Goal: Information Seeking & Learning: Check status

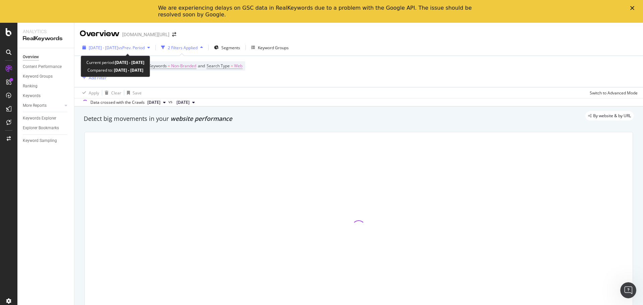
click at [118, 50] on span "[DATE] - [DATE]" at bounding box center [103, 48] width 29 height 6
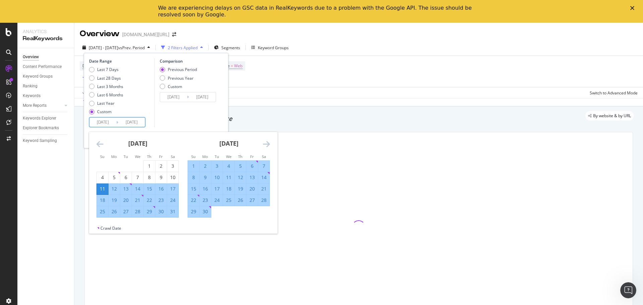
drag, startPoint x: 106, startPoint y: 118, endPoint x: 119, endPoint y: 124, distance: 14.4
click at [106, 118] on input "[DATE]" at bounding box center [102, 122] width 27 height 9
click at [263, 143] on icon "Move forward to switch to the next month." at bounding box center [266, 144] width 7 height 8
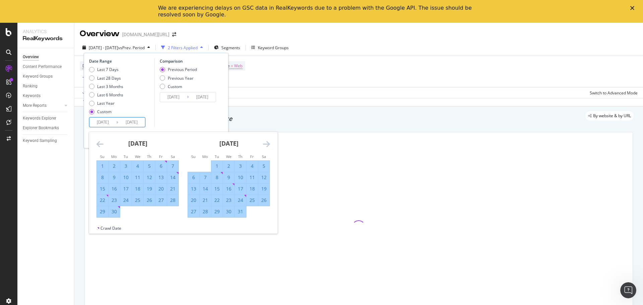
click at [263, 143] on icon "Move forward to switch to the next month." at bounding box center [266, 144] width 7 height 8
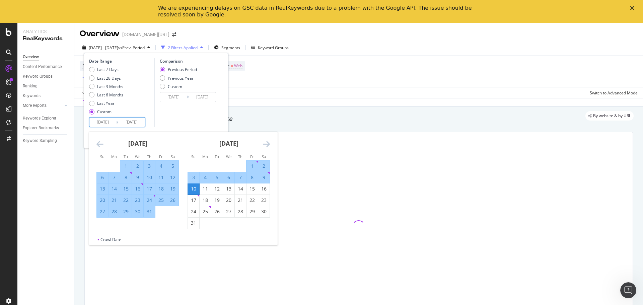
click at [264, 144] on icon "Move forward to switch to the next month." at bounding box center [266, 144] width 7 height 8
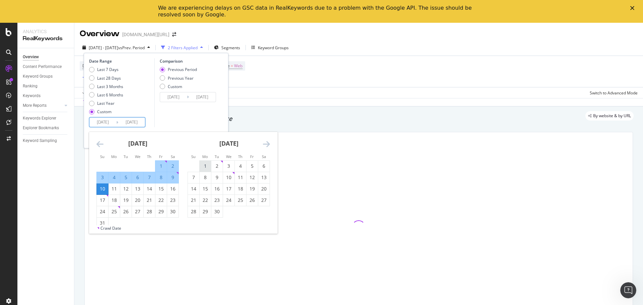
click at [205, 167] on div "1" at bounding box center [205, 166] width 11 height 7
type input "[DATE]"
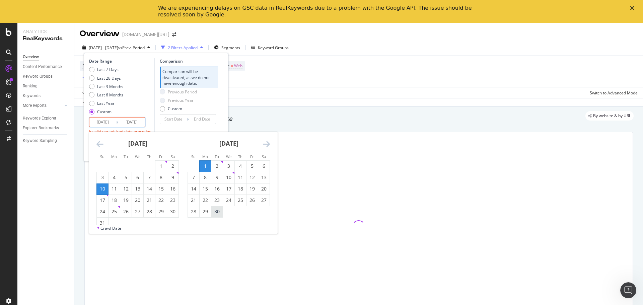
drag, startPoint x: 218, startPoint y: 212, endPoint x: 219, endPoint y: 208, distance: 4.4
click at [218, 211] on div "30" at bounding box center [216, 211] width 11 height 7
type input "[DATE]"
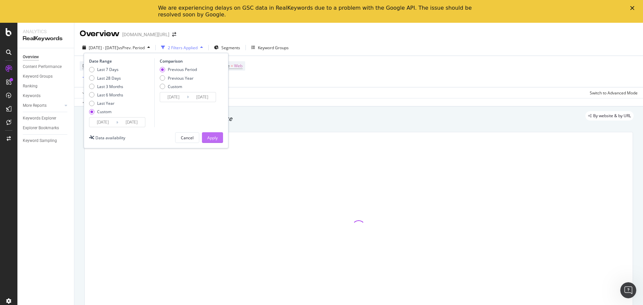
click at [213, 139] on div "Apply" at bounding box center [212, 138] width 10 height 6
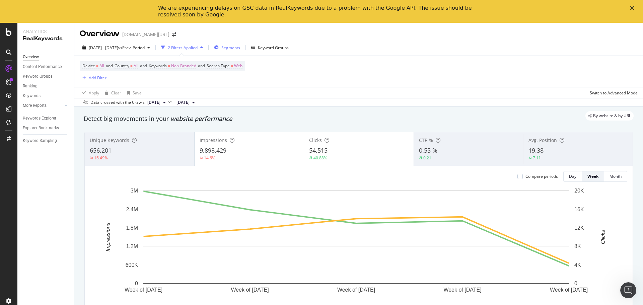
click at [219, 49] on icon "button" at bounding box center [216, 48] width 5 height 4
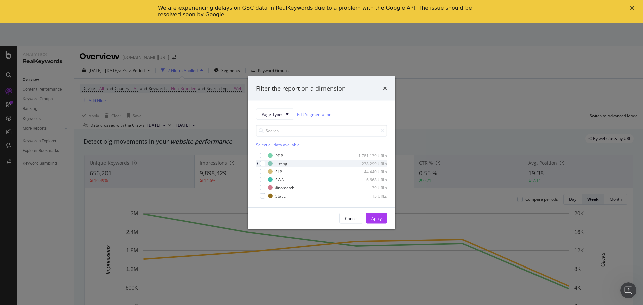
click at [258, 163] on div "modal" at bounding box center [258, 164] width 4 height 7
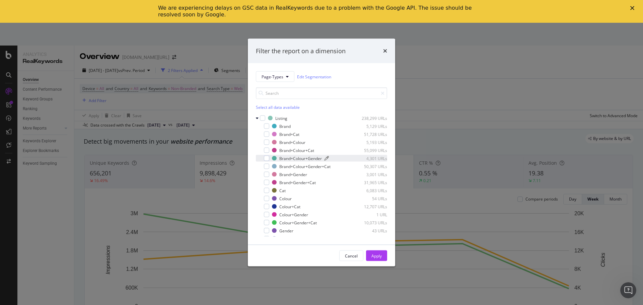
scroll to position [6, 0]
click at [269, 169] on div "modal" at bounding box center [266, 168] width 5 height 5
click at [378, 258] on div "Apply" at bounding box center [377, 256] width 10 height 6
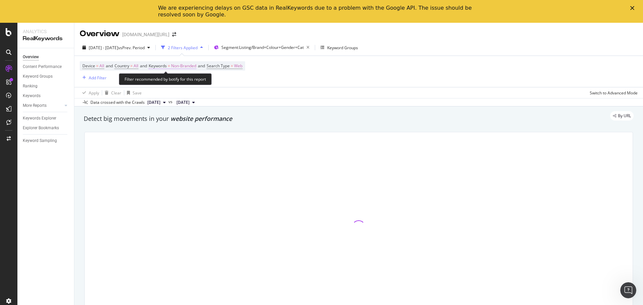
click at [190, 68] on span "Non-Branded" at bounding box center [183, 65] width 25 height 9
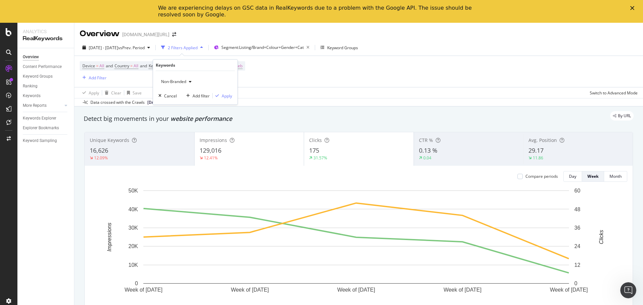
click at [170, 81] on span "Non-Branded" at bounding box center [173, 82] width 28 height 6
click at [390, 72] on div "Device = All and Country = All and Keywords = Non-Branded and Search Type = Web…" at bounding box center [359, 71] width 558 height 31
click at [300, 45] on span "Segment: Listing/Brand+Colour+Gender+Cat" at bounding box center [263, 48] width 82 height 6
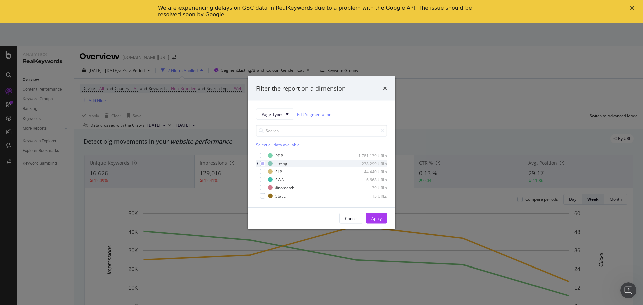
click at [257, 162] on icon "modal" at bounding box center [257, 164] width 2 height 4
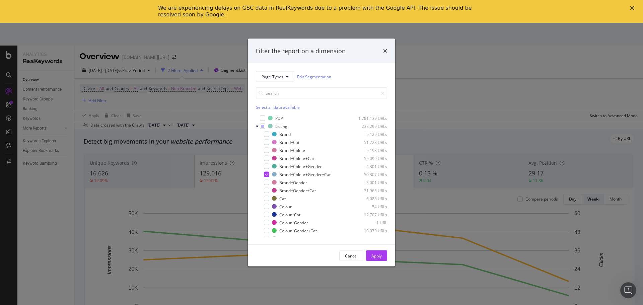
click at [497, 48] on div "Filter the report on a dimension Page-Types Edit Segmentation Select all data a…" at bounding box center [321, 152] width 643 height 305
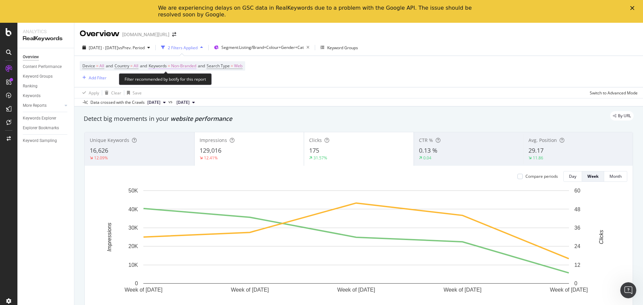
click at [187, 64] on span "Non-Branded" at bounding box center [183, 65] width 25 height 9
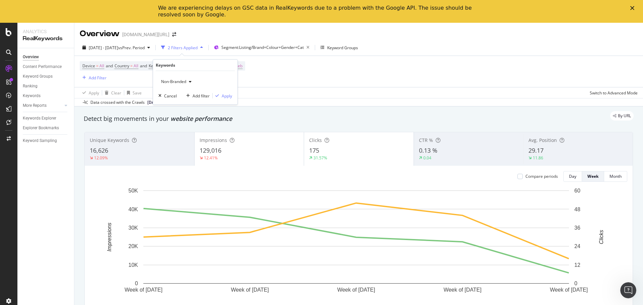
click at [177, 83] on span "Non-Branded" at bounding box center [173, 82] width 28 height 6
click at [184, 125] on span "Non-Branded & Anonymized queries" at bounding box center [198, 124] width 68 height 6
click at [231, 96] on div "Apply" at bounding box center [232, 96] width 10 height 6
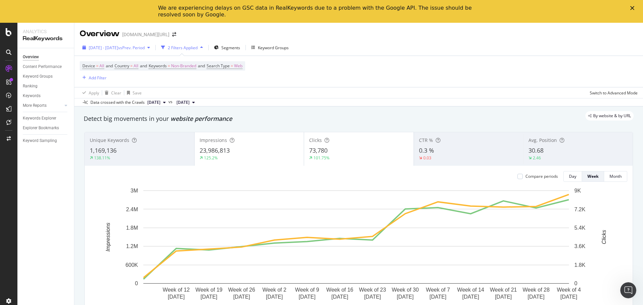
click at [153, 42] on button "[DATE] - [DATE] vs Prev. Period" at bounding box center [116, 47] width 73 height 11
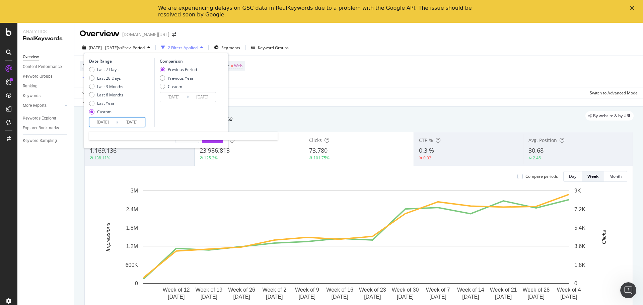
drag, startPoint x: 109, startPoint y: 119, endPoint x: 151, endPoint y: 130, distance: 44.1
click at [109, 118] on input "[DATE]" at bounding box center [102, 122] width 27 height 9
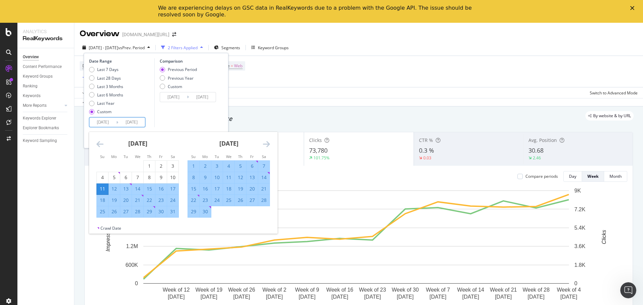
click at [267, 142] on icon "Move forward to switch to the next month." at bounding box center [266, 144] width 7 height 8
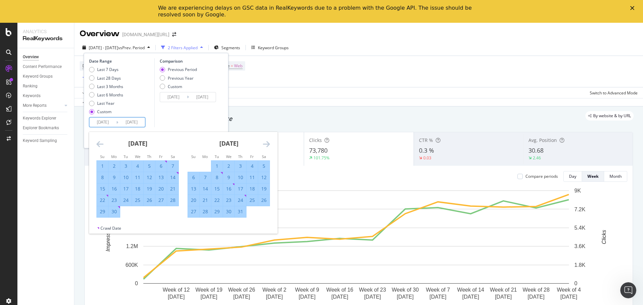
click at [267, 142] on icon "Move forward to switch to the next month." at bounding box center [266, 144] width 7 height 8
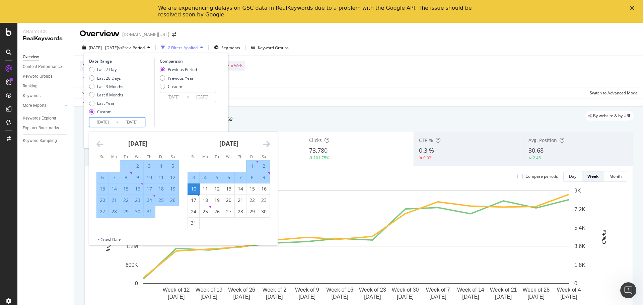
click at [267, 142] on icon "Move forward to switch to the next month." at bounding box center [266, 144] width 7 height 8
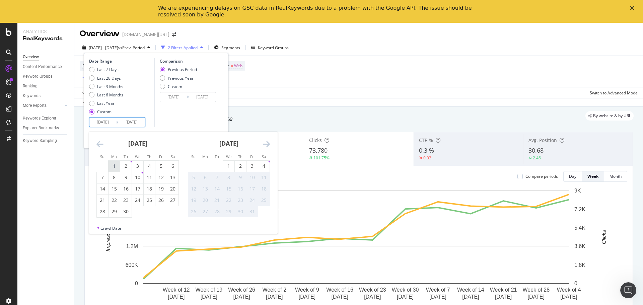
click at [114, 164] on div "1" at bounding box center [114, 166] width 11 height 7
type input "[DATE]"
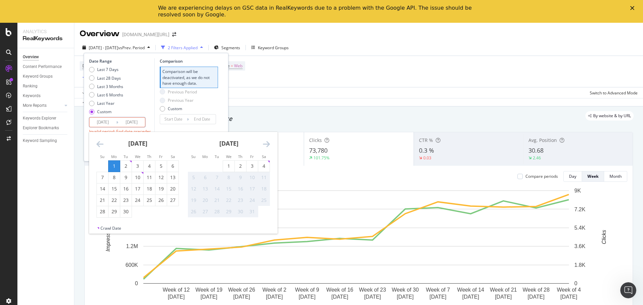
click at [131, 211] on div "30" at bounding box center [125, 211] width 11 height 7
type input "[DATE]"
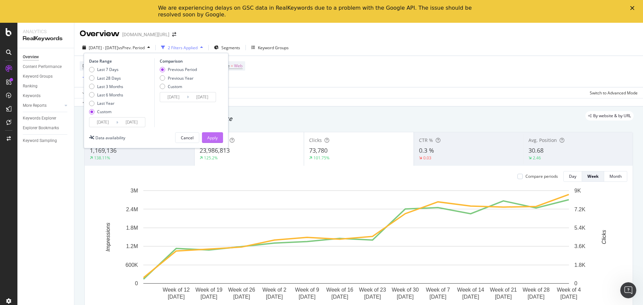
click at [218, 136] on div "Apply" at bounding box center [212, 138] width 10 height 6
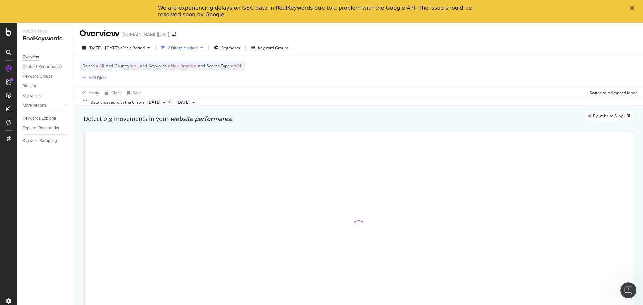
click at [632, 8] on polygon "Close" at bounding box center [633, 8] width 4 height 4
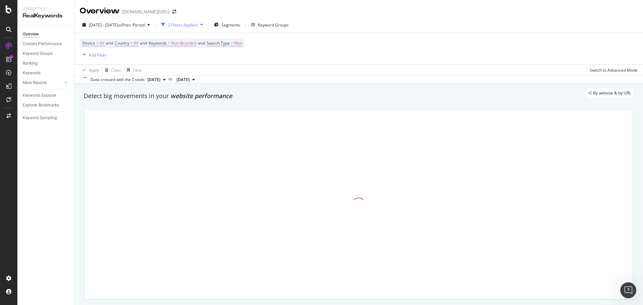
click at [518, 25] on div "2025 Sep. 1st - Sep. 30th vs Prev. Period 2 Filters Applied Segments Keyword Gr…" at bounding box center [358, 25] width 569 height 13
